Goal: Task Accomplishment & Management: Manage account settings

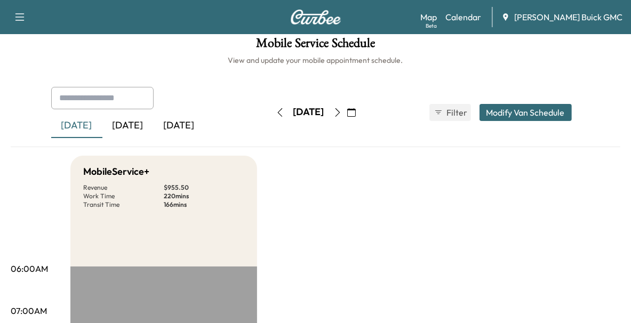
scroll to position [6, 0]
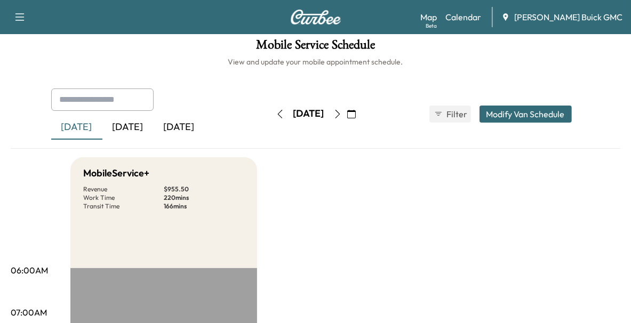
click at [124, 131] on div "[DATE]" at bounding box center [127, 127] width 51 height 25
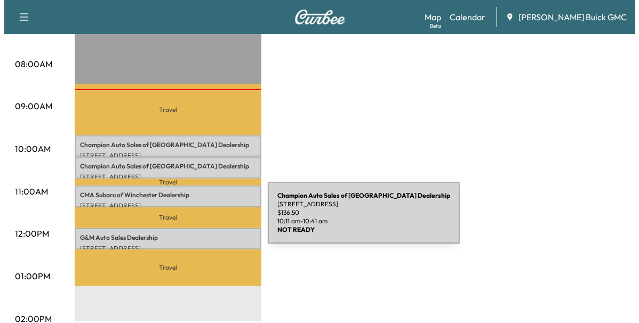
scroll to position [297, 0]
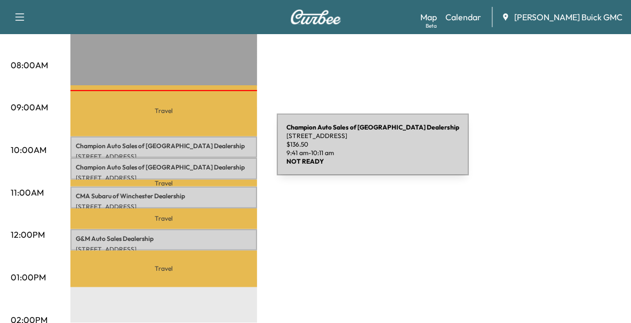
click at [197, 153] on p "[STREET_ADDRESS]" at bounding box center [164, 157] width 176 height 9
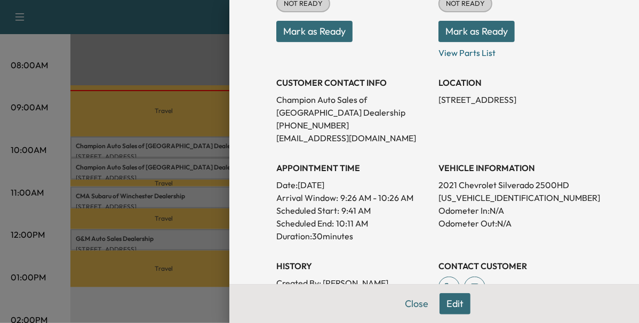
scroll to position [158, 0]
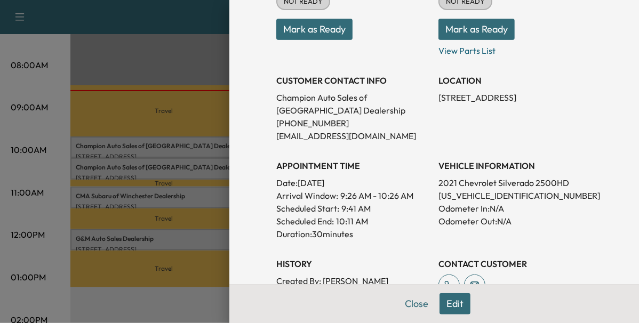
click at [442, 193] on p "[US_VEHICLE_IDENTIFICATION_NUMBER]" at bounding box center [516, 195] width 154 height 13
copy p "[US_VEHICLE_IDENTIFICATION_NUMBER]"
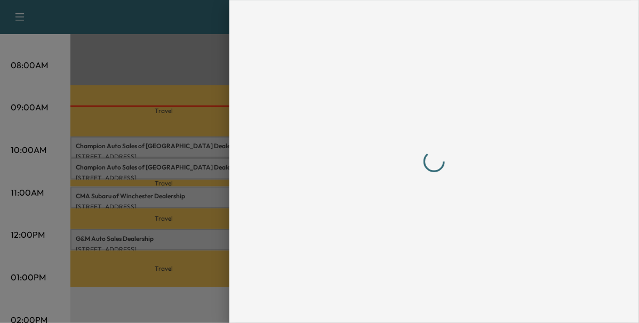
scroll to position [0, 0]
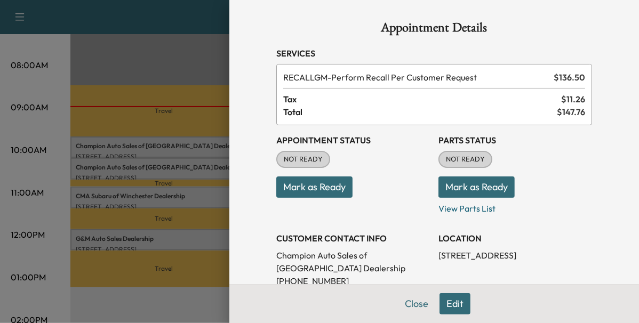
click at [162, 171] on div at bounding box center [319, 161] width 639 height 323
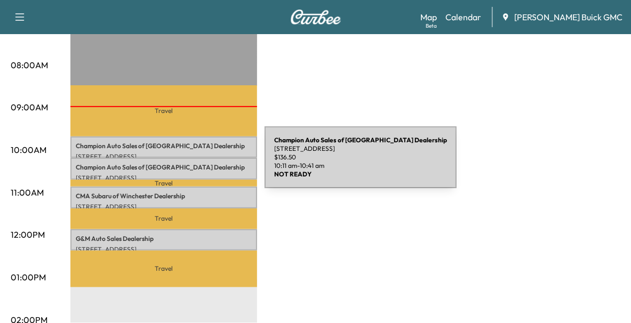
click at [185, 164] on p "Champion Auto Sales of Winchester Dealership" at bounding box center [164, 167] width 176 height 9
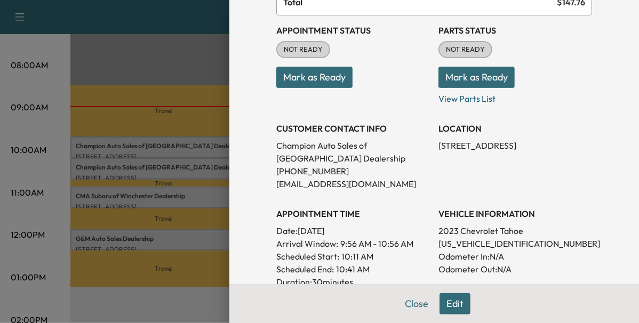
scroll to position [117, 0]
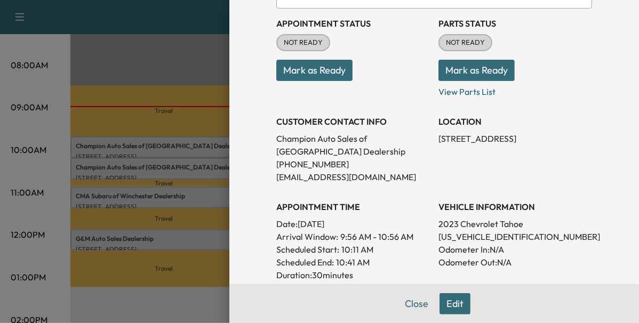
click at [467, 239] on p "[US_VEHICLE_IDENTIFICATION_NUMBER]" at bounding box center [516, 237] width 154 height 13
copy p "[US_VEHICLE_IDENTIFICATION_NUMBER]"
click at [195, 156] on div at bounding box center [319, 161] width 639 height 323
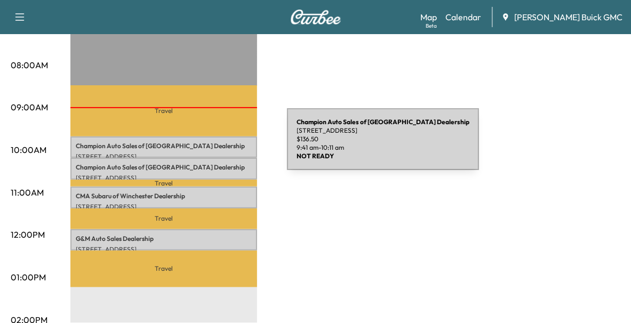
click at [207, 146] on p "Champion Auto Sales of Winchester Dealership" at bounding box center [164, 146] width 176 height 9
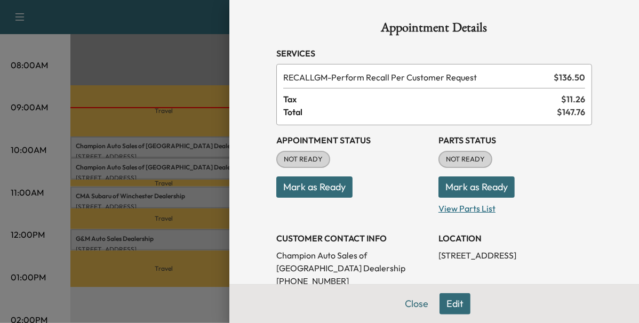
scroll to position [160, 0]
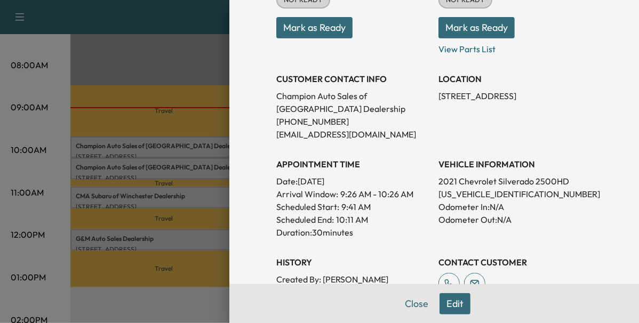
click at [199, 174] on div at bounding box center [319, 161] width 639 height 323
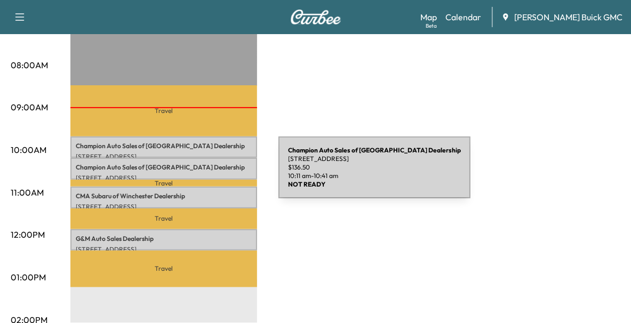
click at [199, 174] on p "[STREET_ADDRESS]" at bounding box center [164, 178] width 176 height 9
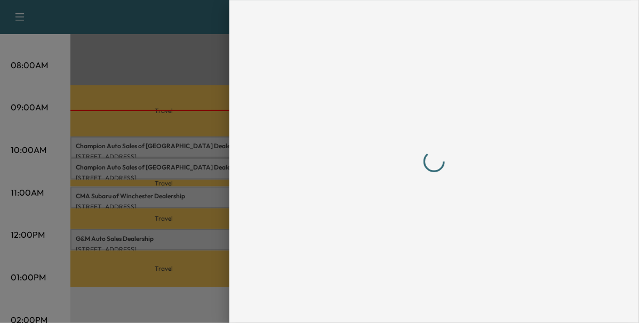
scroll to position [0, 0]
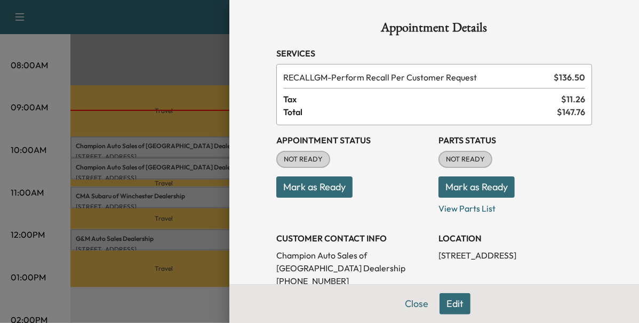
click at [297, 197] on button "Mark as Ready" at bounding box center [314, 187] width 76 height 21
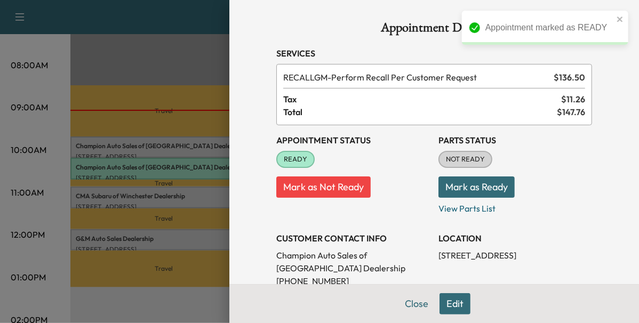
click at [210, 154] on div at bounding box center [319, 161] width 639 height 323
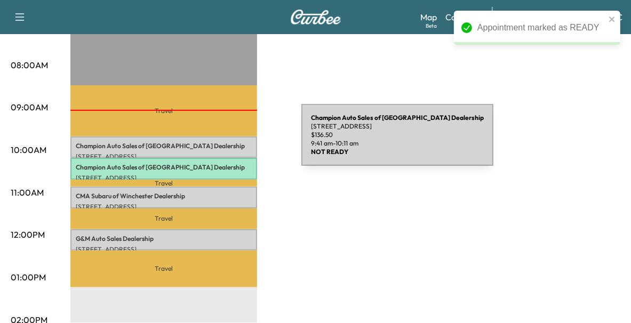
click at [221, 142] on p "Champion Auto Sales of Winchester Dealership" at bounding box center [164, 146] width 176 height 9
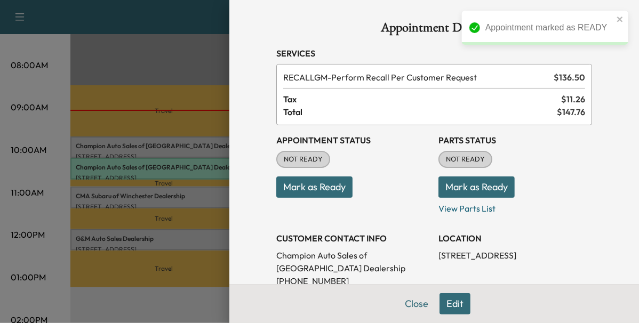
click at [299, 188] on button "Mark as Ready" at bounding box center [314, 187] width 76 height 21
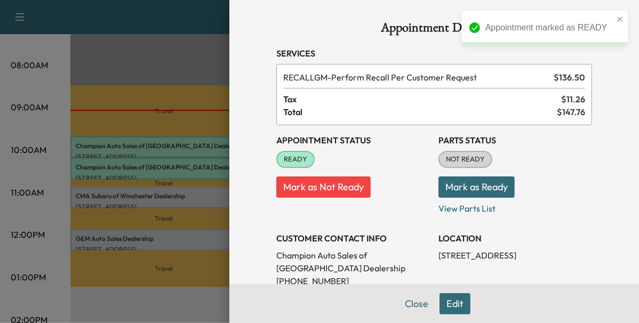
click at [193, 200] on div at bounding box center [319, 161] width 639 height 323
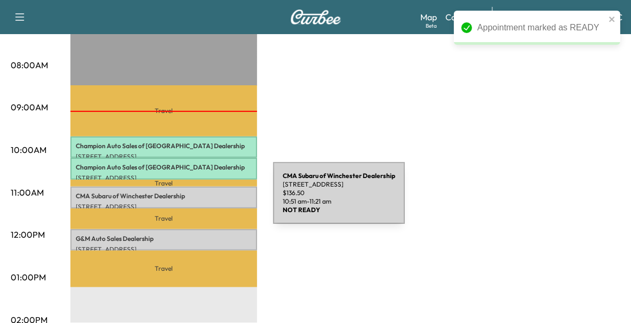
click at [193, 203] on p "[STREET_ADDRESS]" at bounding box center [164, 207] width 176 height 9
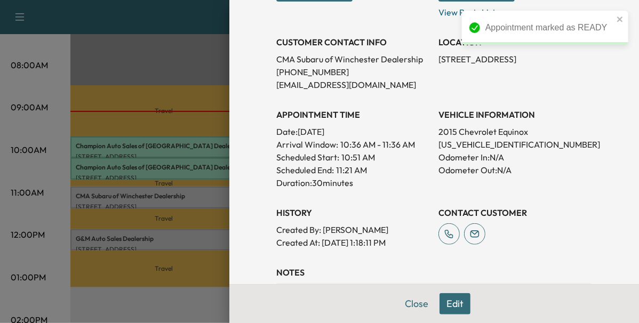
scroll to position [196, 0]
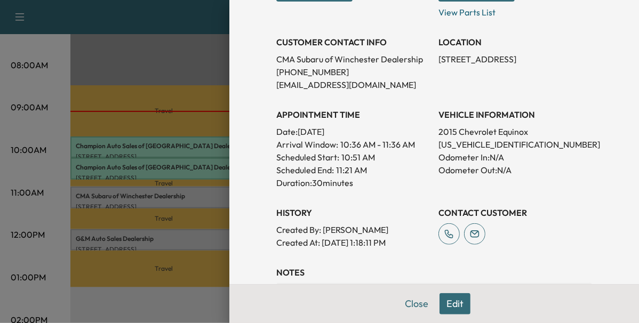
click at [496, 148] on p "[US_VEHICLE_IDENTIFICATION_NUMBER]" at bounding box center [516, 144] width 154 height 13
copy p "[US_VEHICLE_IDENTIFICATION_NUMBER]"
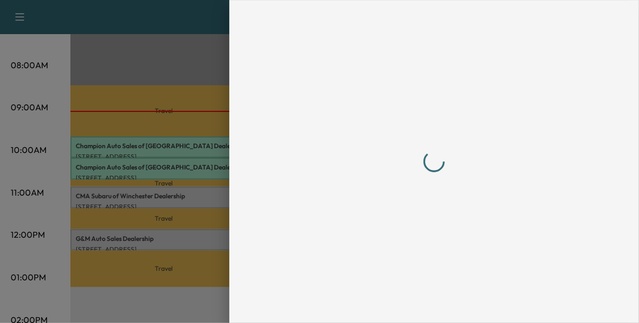
scroll to position [0, 0]
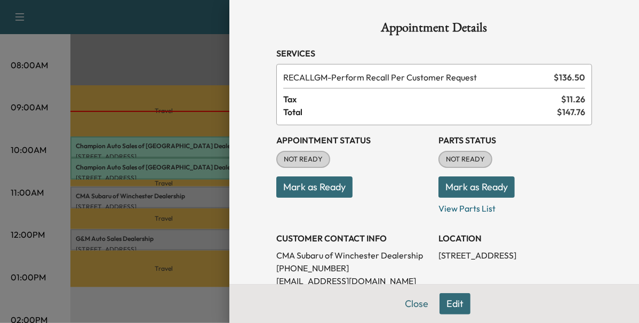
click at [182, 226] on div at bounding box center [319, 161] width 639 height 323
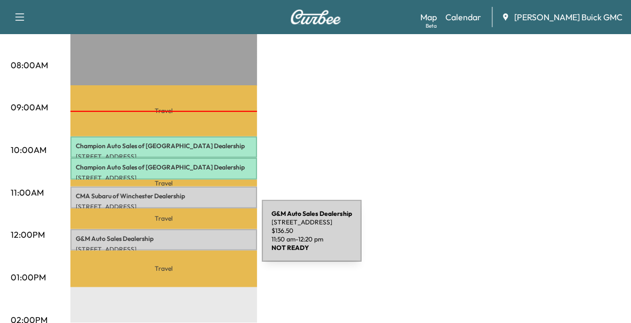
click at [182, 237] on p "G&M Auto Sales Dealership" at bounding box center [164, 239] width 176 height 9
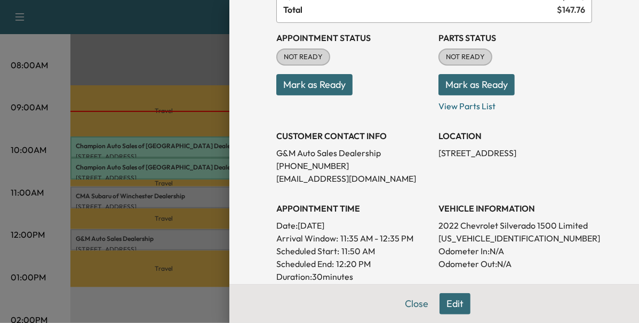
scroll to position [106, 0]
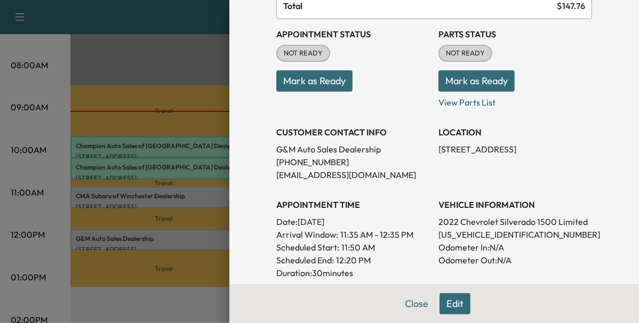
click at [459, 233] on p "[US_VEHICLE_IDENTIFICATION_NUMBER]" at bounding box center [516, 234] width 154 height 13
copy p "[US_VEHICLE_IDENTIFICATION_NUMBER]"
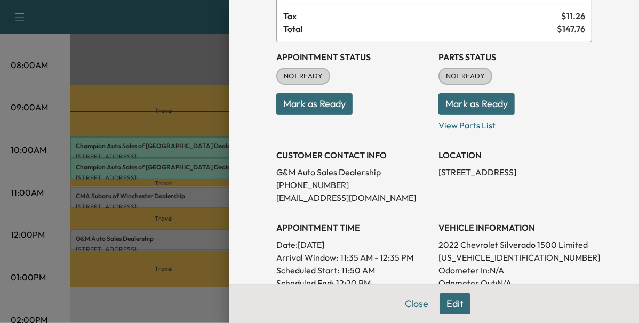
scroll to position [85, 0]
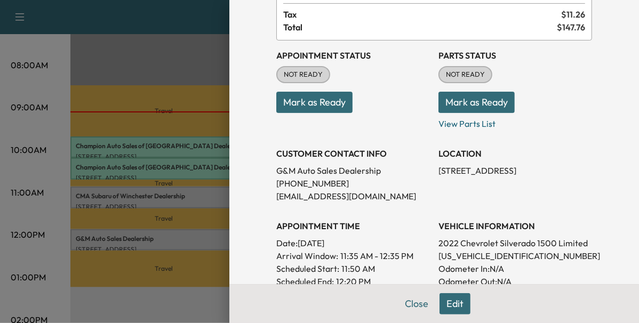
click at [186, 231] on div at bounding box center [319, 161] width 639 height 323
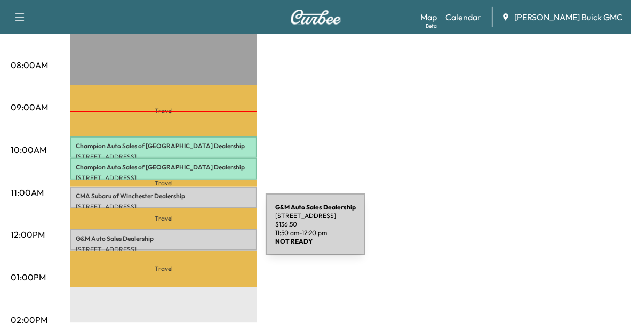
click at [186, 235] on p "G&M Auto Sales Dealership" at bounding box center [164, 239] width 176 height 9
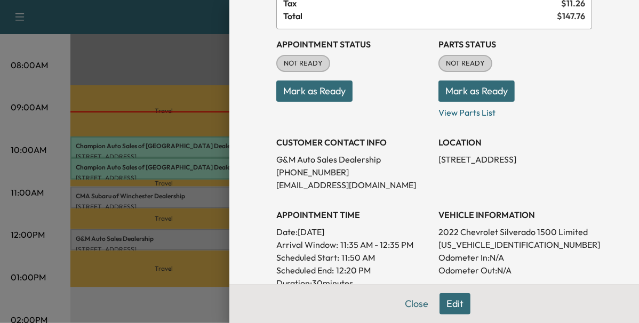
scroll to position [109, 0]
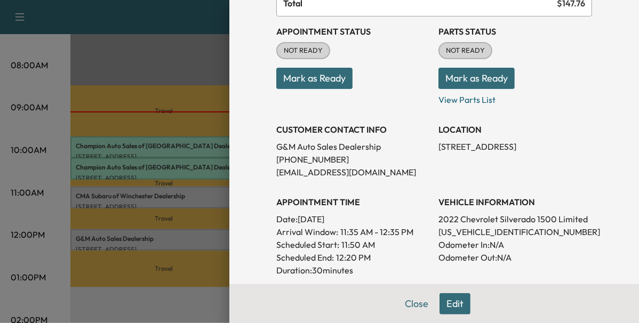
click at [439, 231] on p "[US_VEHICLE_IDENTIFICATION_NUMBER]" at bounding box center [516, 232] width 154 height 13
copy p "[US_VEHICLE_IDENTIFICATION_NUMBER]"
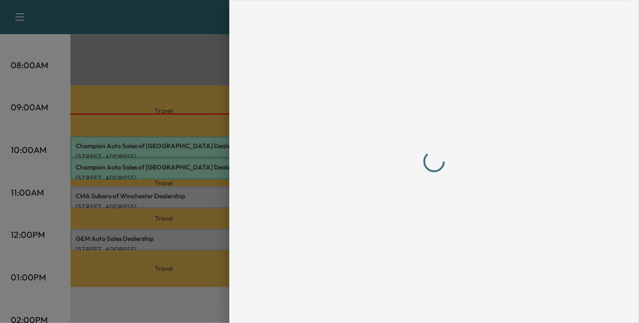
scroll to position [0, 0]
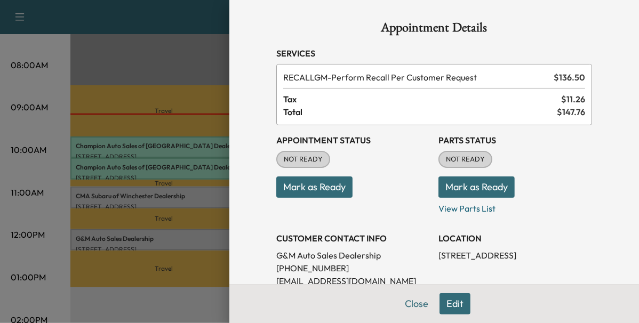
click at [324, 191] on button "Mark as Ready" at bounding box center [314, 187] width 76 height 21
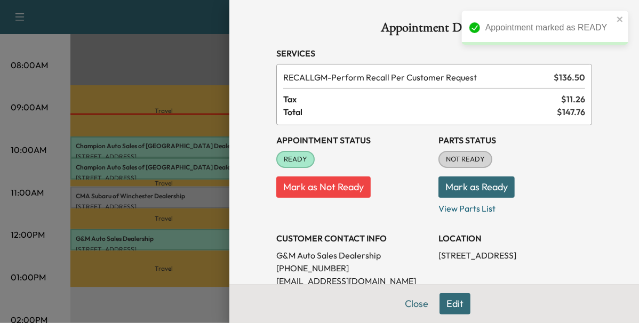
click at [194, 211] on div at bounding box center [319, 161] width 639 height 323
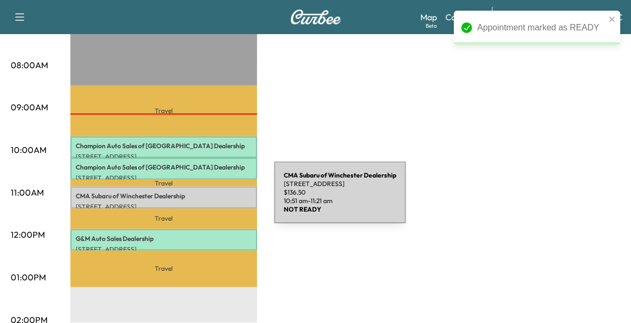
click at [194, 203] on p "[STREET_ADDRESS]" at bounding box center [164, 207] width 176 height 9
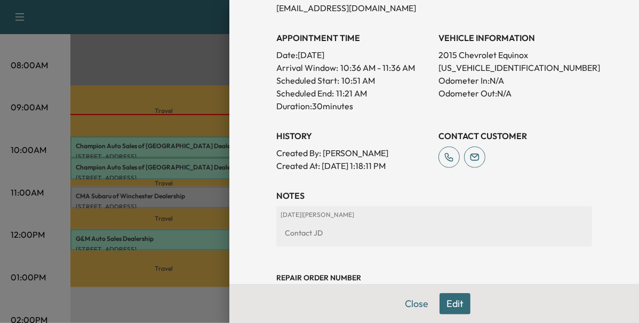
scroll to position [273, 0]
click at [469, 70] on p "[US_VEHICLE_IDENTIFICATION_NUMBER]" at bounding box center [516, 67] width 154 height 13
copy p "[US_VEHICLE_IDENTIFICATION_NUMBER]"
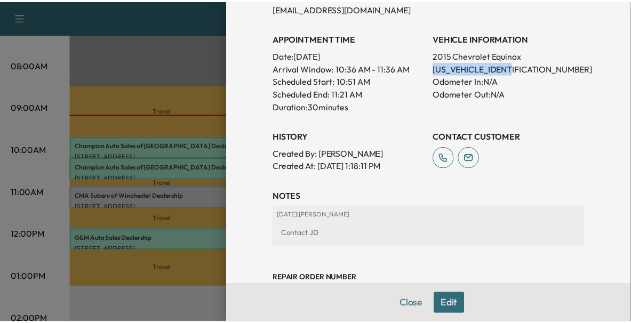
scroll to position [0, 0]
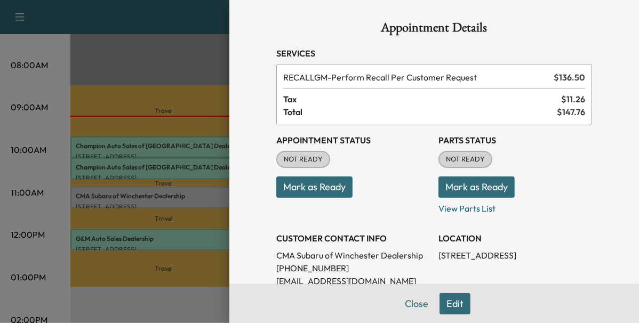
click at [201, 164] on div at bounding box center [319, 161] width 639 height 323
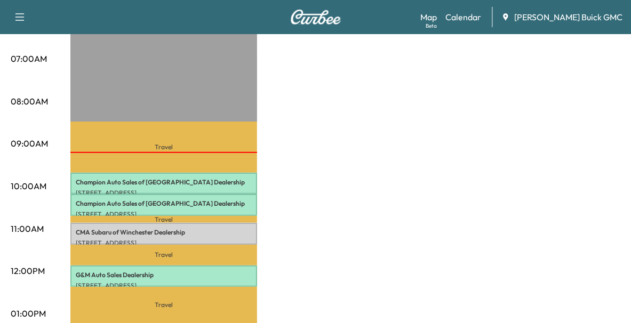
scroll to position [303, 0]
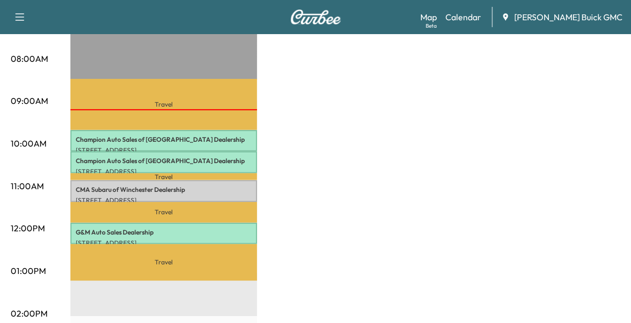
drag, startPoint x: 370, startPoint y: 223, endPoint x: 316, endPoint y: 302, distance: 95.9
click at [316, 302] on div "MobileService+ Revenue $ 546.00 Work Time 120 mins Transit Time 164 mins Travel…" at bounding box center [345, 261] width 550 height 800
